Goal: Task Accomplishment & Management: Complete application form

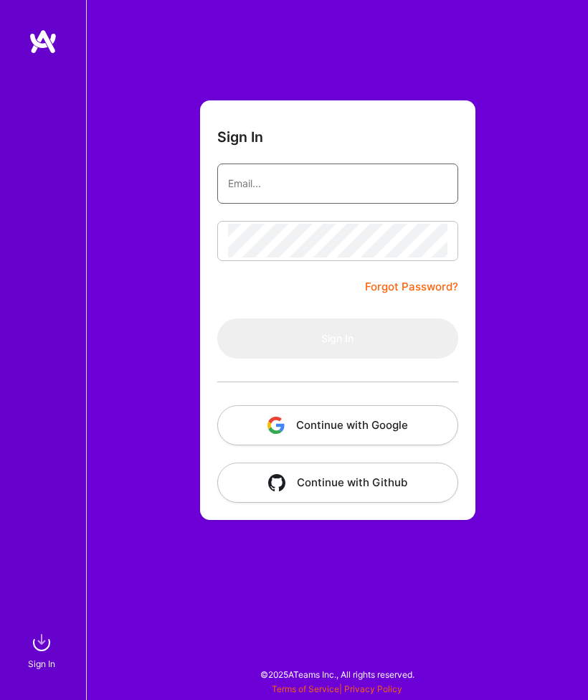
click at [376, 183] on input "email" at bounding box center [337, 183] width 219 height 34
type input "s"
type input "cleonaforbes27@gmail.com"
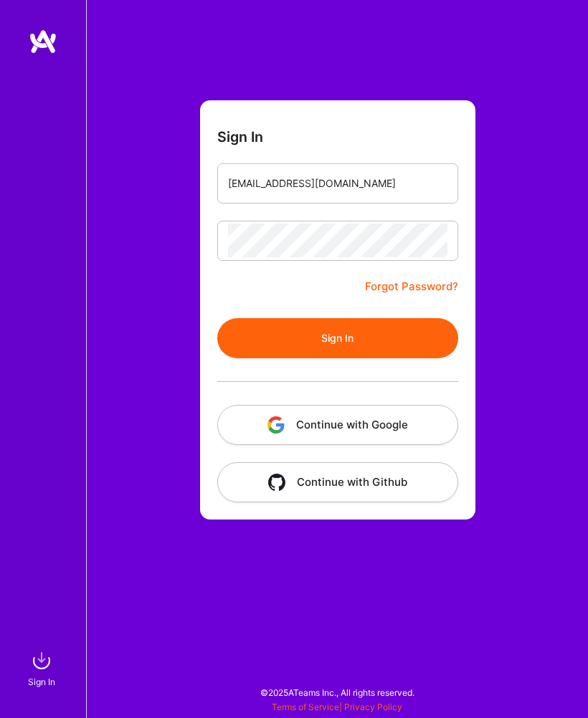
click at [345, 345] on button "Sign In" at bounding box center [337, 338] width 241 height 40
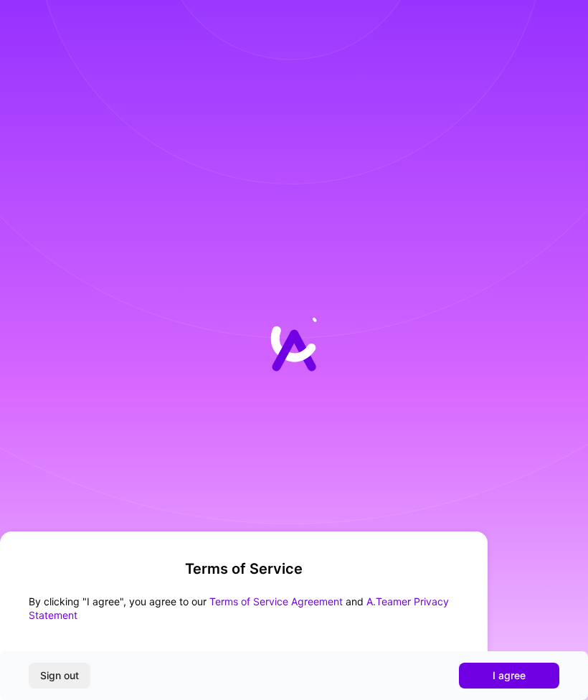
click at [502, 679] on span "I agree" at bounding box center [508, 675] width 33 height 14
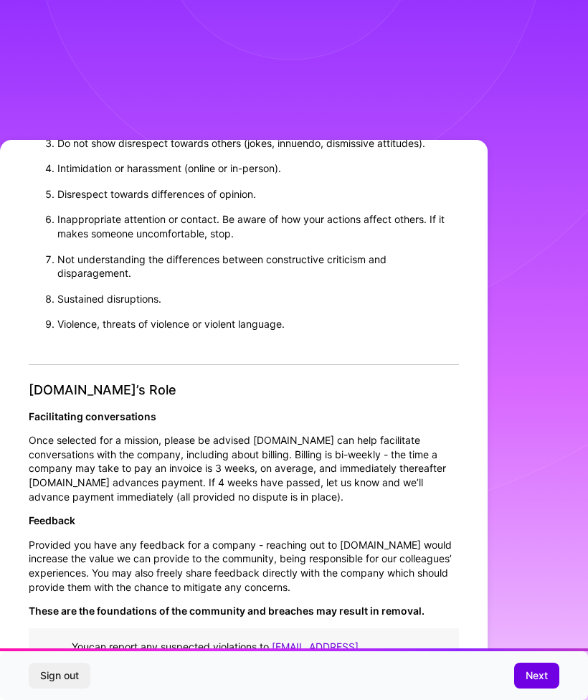
scroll to position [1217, 0]
click at [526, 683] on button "Next" at bounding box center [536, 675] width 45 height 26
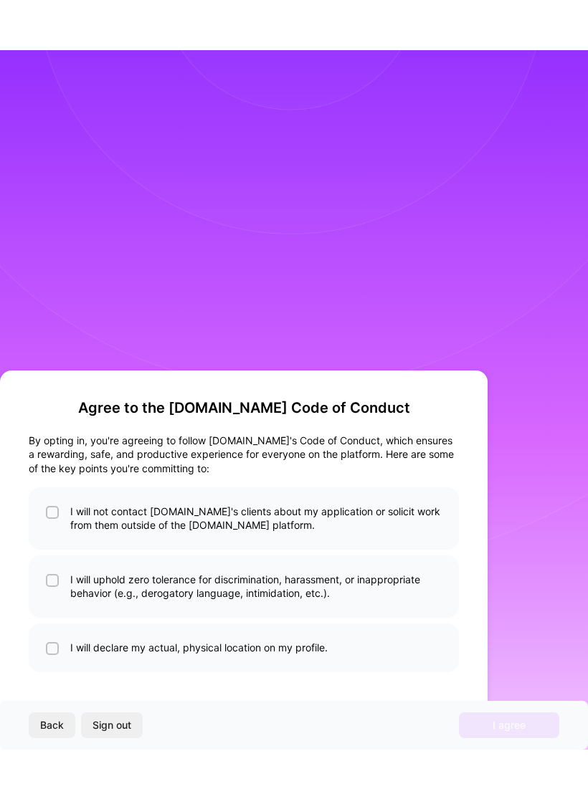
scroll to position [0, 0]
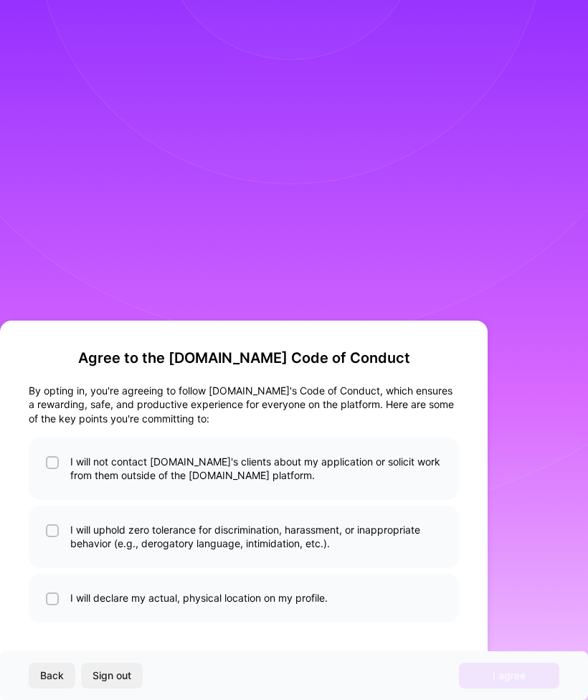
click at [360, 548] on li "I will uphold zero tolerance for discrimination, harassment, or inappropriate b…" at bounding box center [244, 536] width 430 height 62
checkbox input "true"
click at [403, 482] on li "I will not contact A.Team's clients about my application or solicit work from t…" at bounding box center [244, 468] width 430 height 62
checkbox input "true"
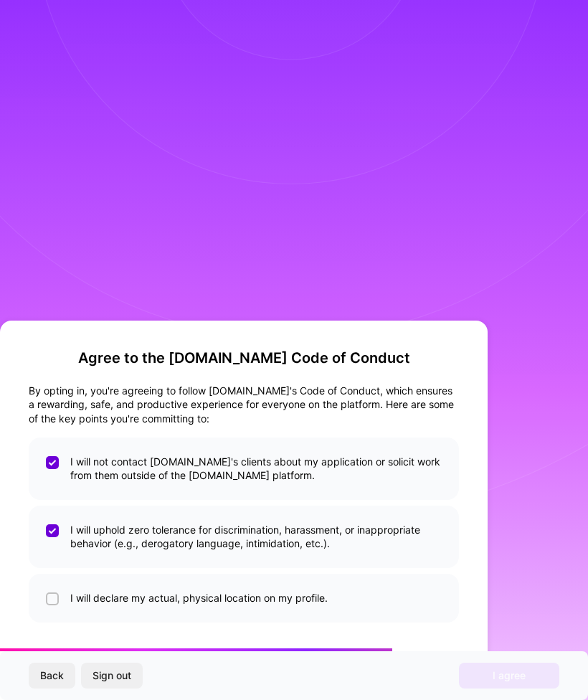
click at [366, 609] on li "I will declare my actual, physical location on my profile." at bounding box center [244, 597] width 430 height 49
checkbox input "true"
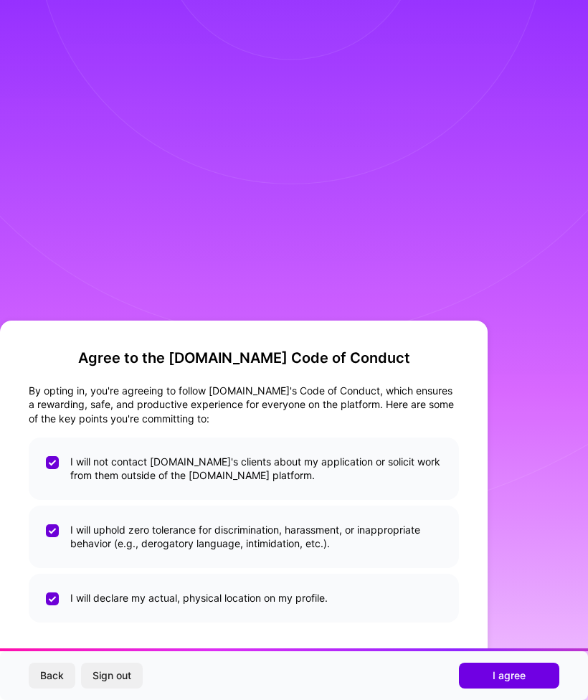
click at [516, 672] on span "I agree" at bounding box center [508, 675] width 33 height 14
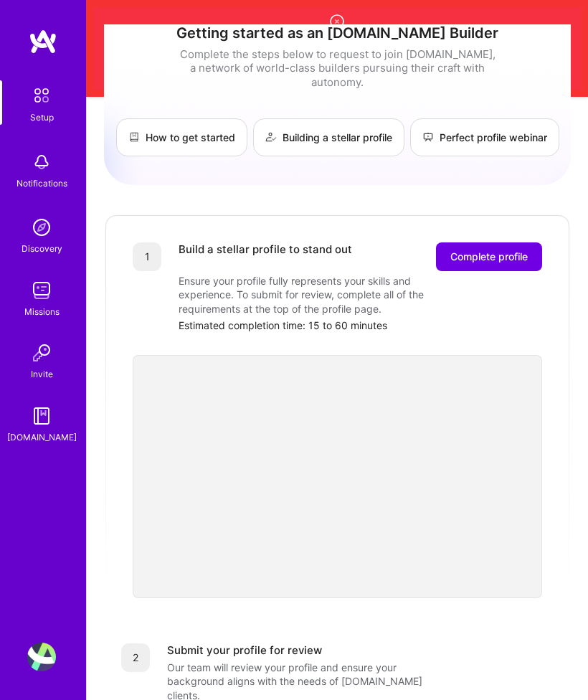
scroll to position [94, 0]
click at [211, 128] on link "How to get started" at bounding box center [181, 138] width 131 height 38
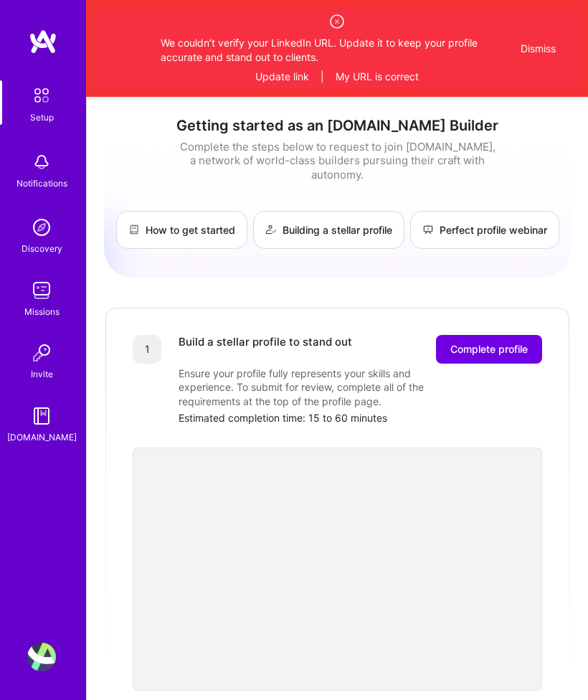
scroll to position [0, 0]
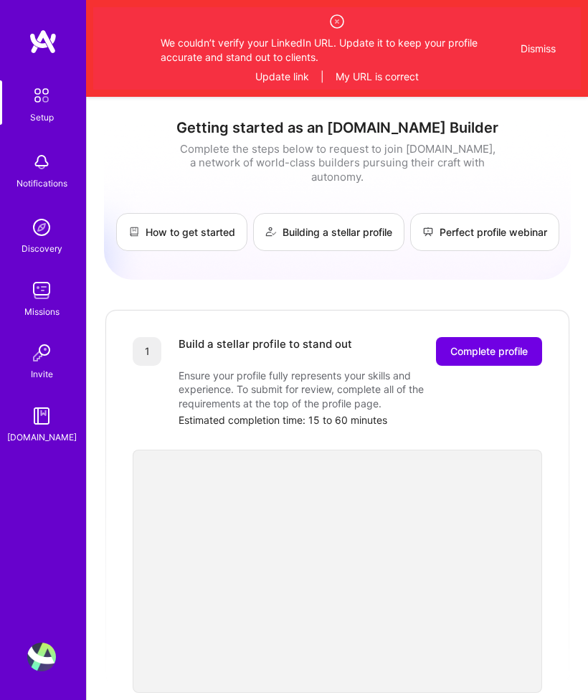
click at [43, 85] on img at bounding box center [42, 95] width 30 height 30
click at [24, 282] on link "Missions" at bounding box center [41, 297] width 89 height 43
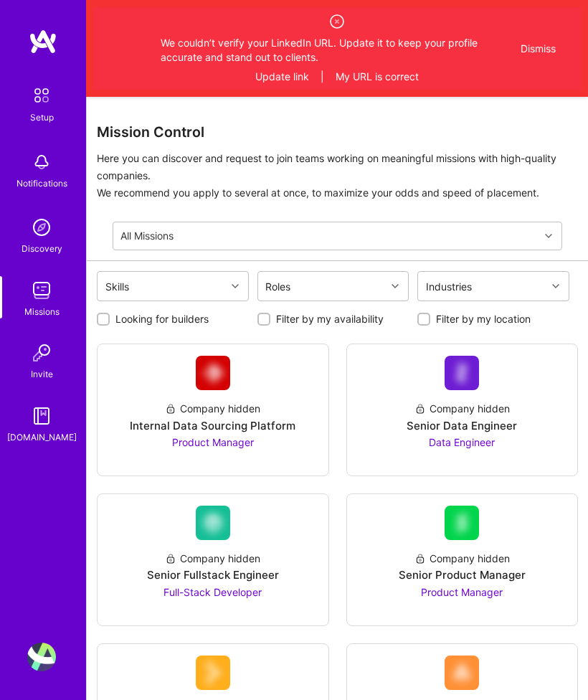
click at [50, 415] on img at bounding box center [41, 415] width 29 height 29
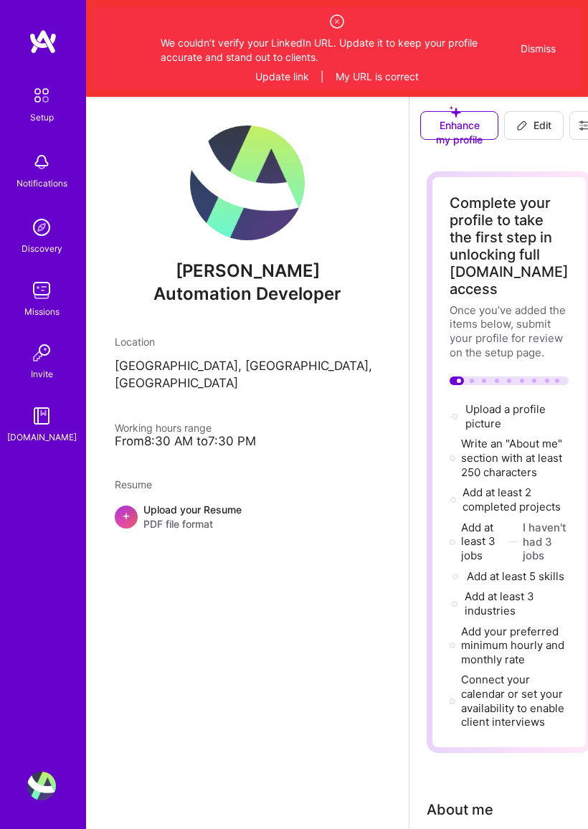
click at [457, 563] on div "Add at least 3 jobs → I haven't had 3 jobs" at bounding box center [508, 541] width 119 height 43
click at [462, 562] on span "Add at least 3 jobs →" at bounding box center [478, 541] width 34 height 42
select select "US"
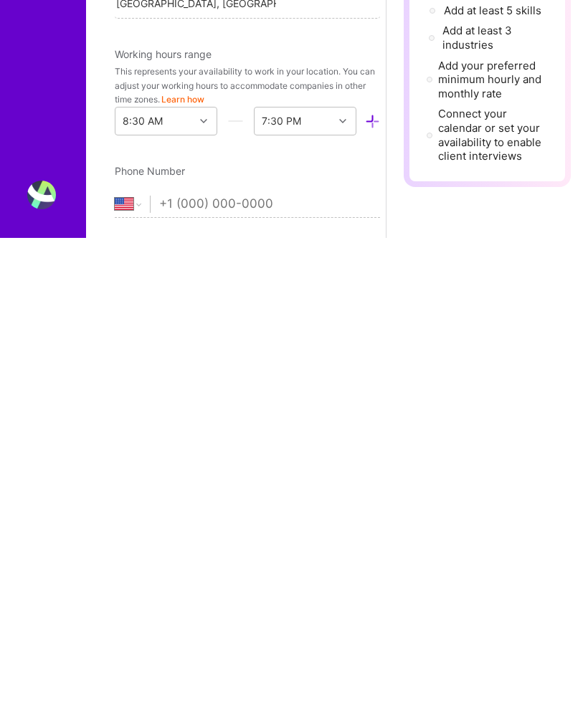
scroll to position [0, 24]
